Goal: Check status: Check status

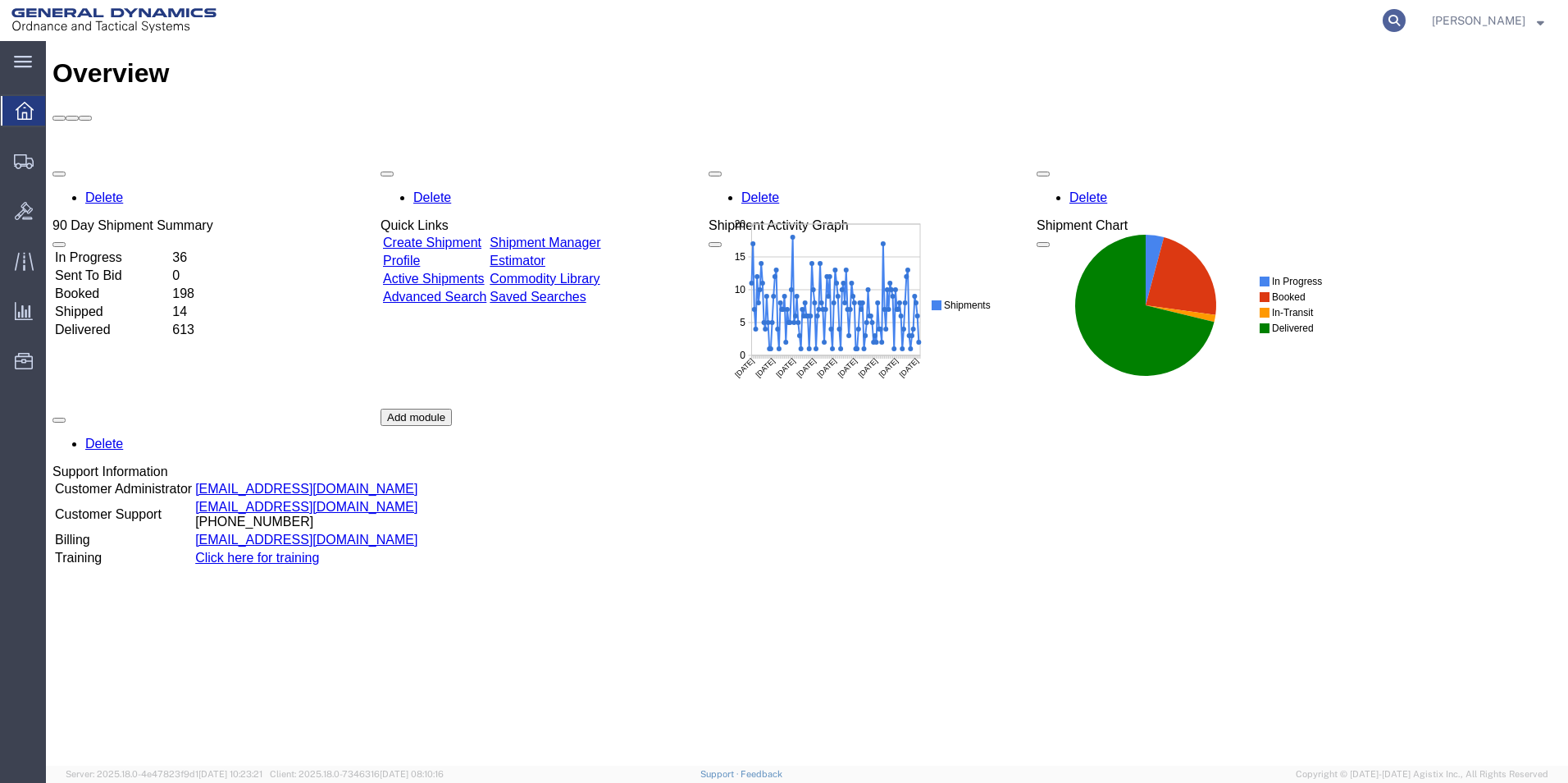
click at [1405, 25] on icon at bounding box center [1393, 20] width 23 height 23
click at [997, 19] on input "search" at bounding box center [1133, 20] width 499 height 39
type input "56612813"
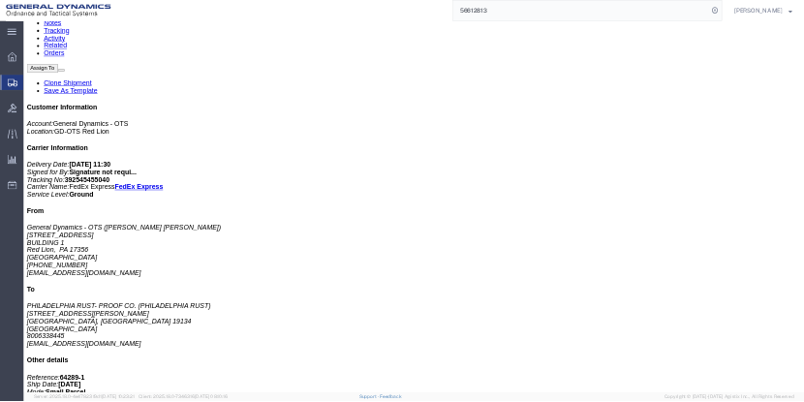
scroll to position [362, 0]
